Goal: Information Seeking & Learning: Check status

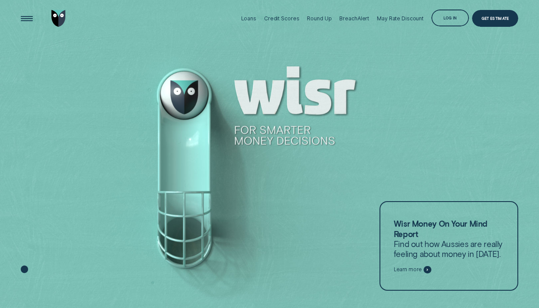
click at [448, 19] on div "Log in" at bounding box center [450, 18] width 13 height 3
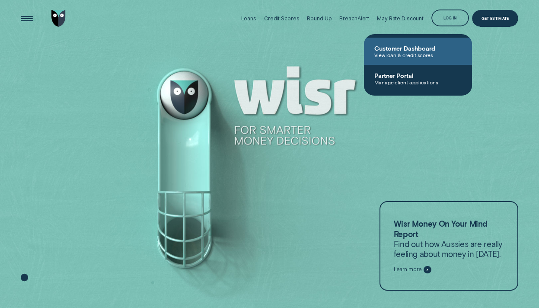
click at [433, 55] on span "View loan & credit scores" at bounding box center [418, 55] width 87 height 6
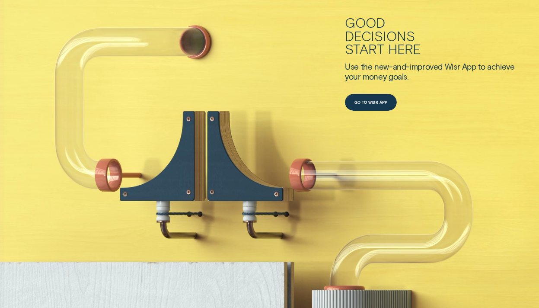
scroll to position [692, 0]
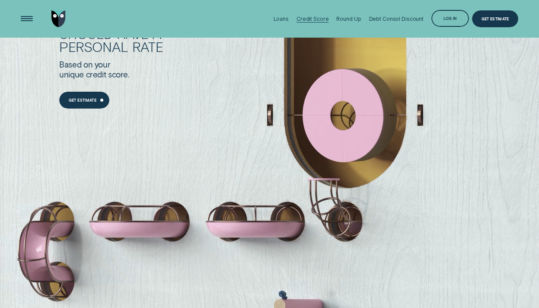
click at [314, 20] on div "Credit Score" at bounding box center [313, 19] width 32 height 6
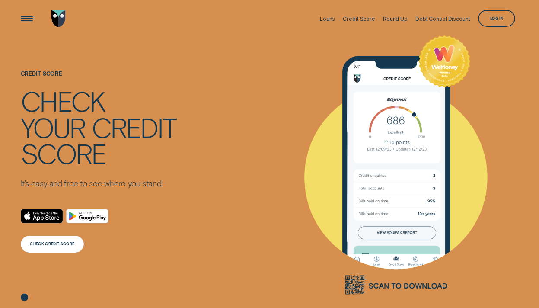
click at [45, 246] on div "CHECK CREDIT SCORE" at bounding box center [52, 243] width 45 height 3
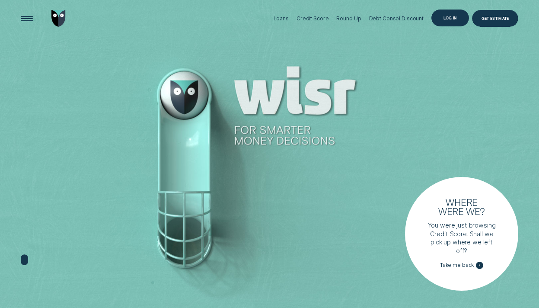
click at [448, 16] on div "Log in" at bounding box center [451, 18] width 38 height 17
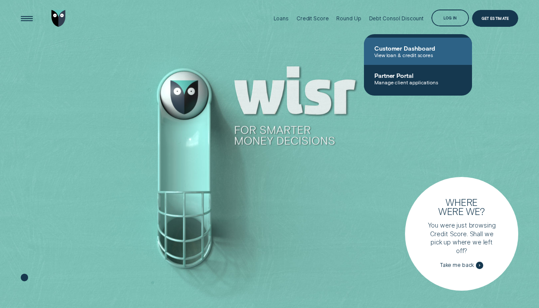
click at [409, 51] on span "Customer Dashboard" at bounding box center [418, 48] width 87 height 7
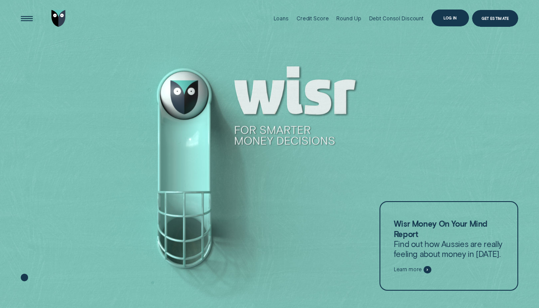
click at [459, 22] on div "Log in" at bounding box center [451, 18] width 38 height 17
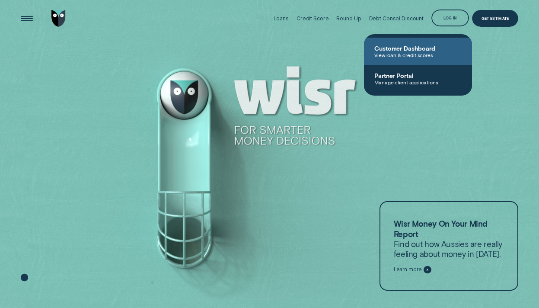
click at [417, 53] on span "View loan & credit scores" at bounding box center [418, 55] width 87 height 6
